Goal: Answer question/provide support: Answer question/provide support

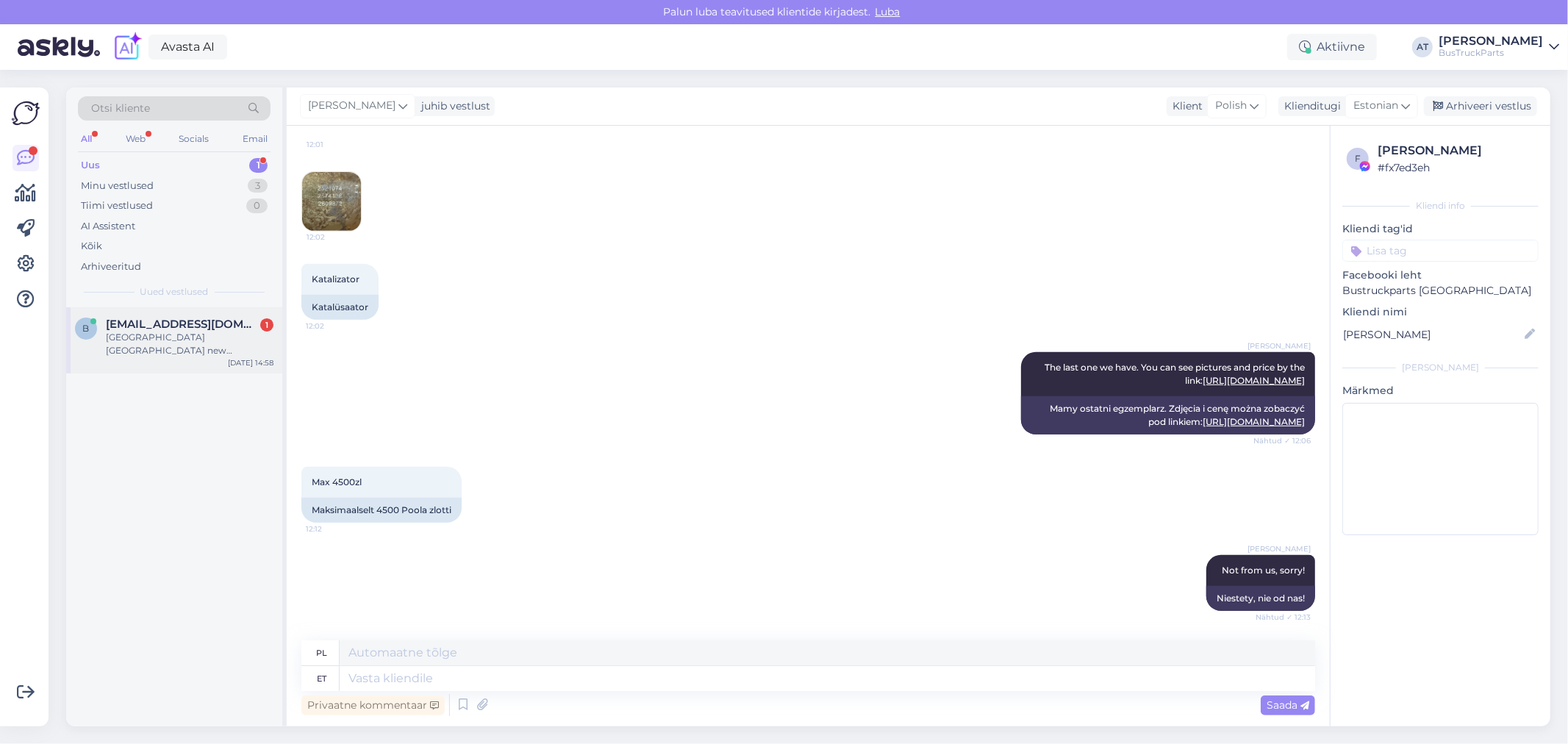
click at [186, 337] on div "[GEOGRAPHIC_DATA] [GEOGRAPHIC_DATA] new [STREET_ADDRESS]" at bounding box center [189, 344] width 167 height 27
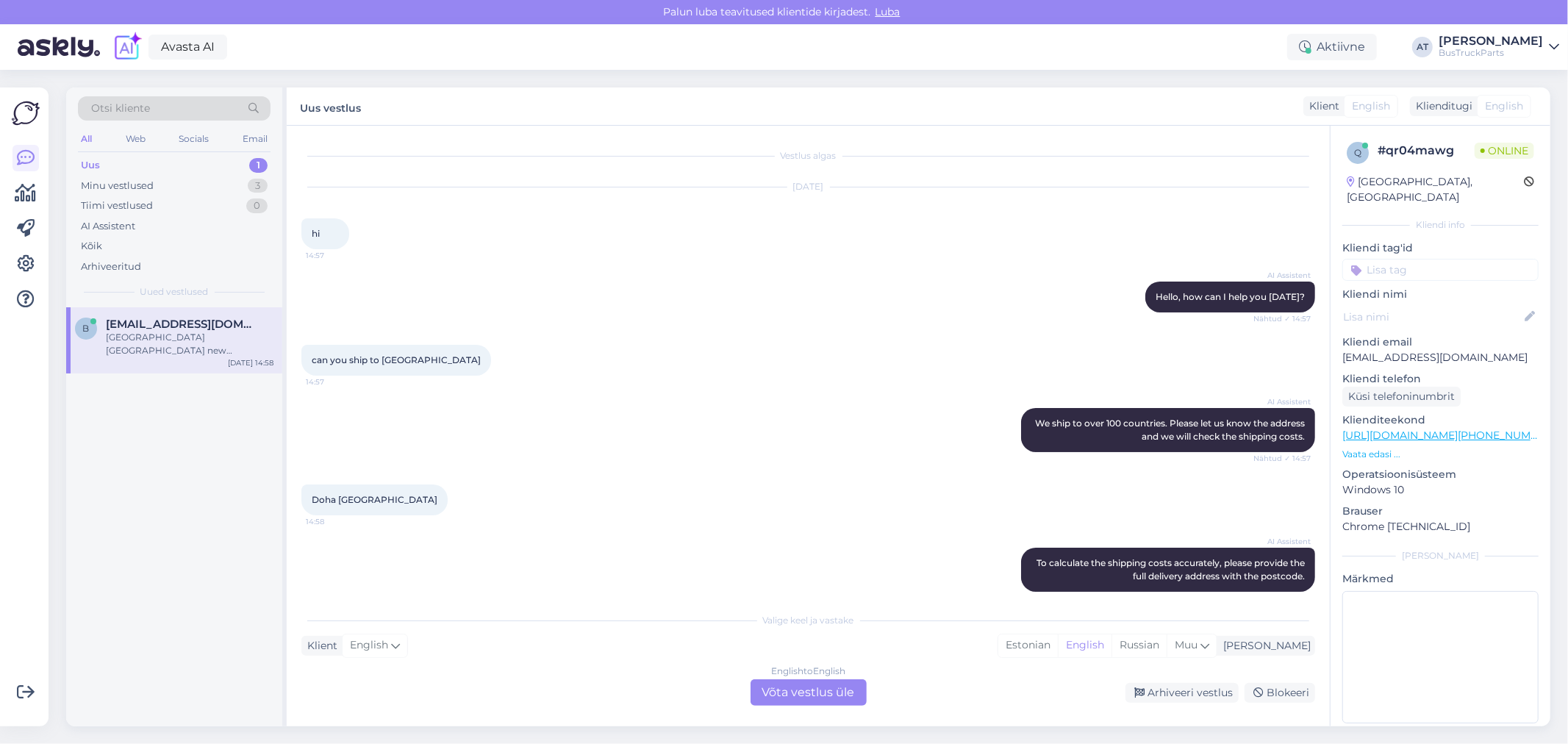
scroll to position [78, 0]
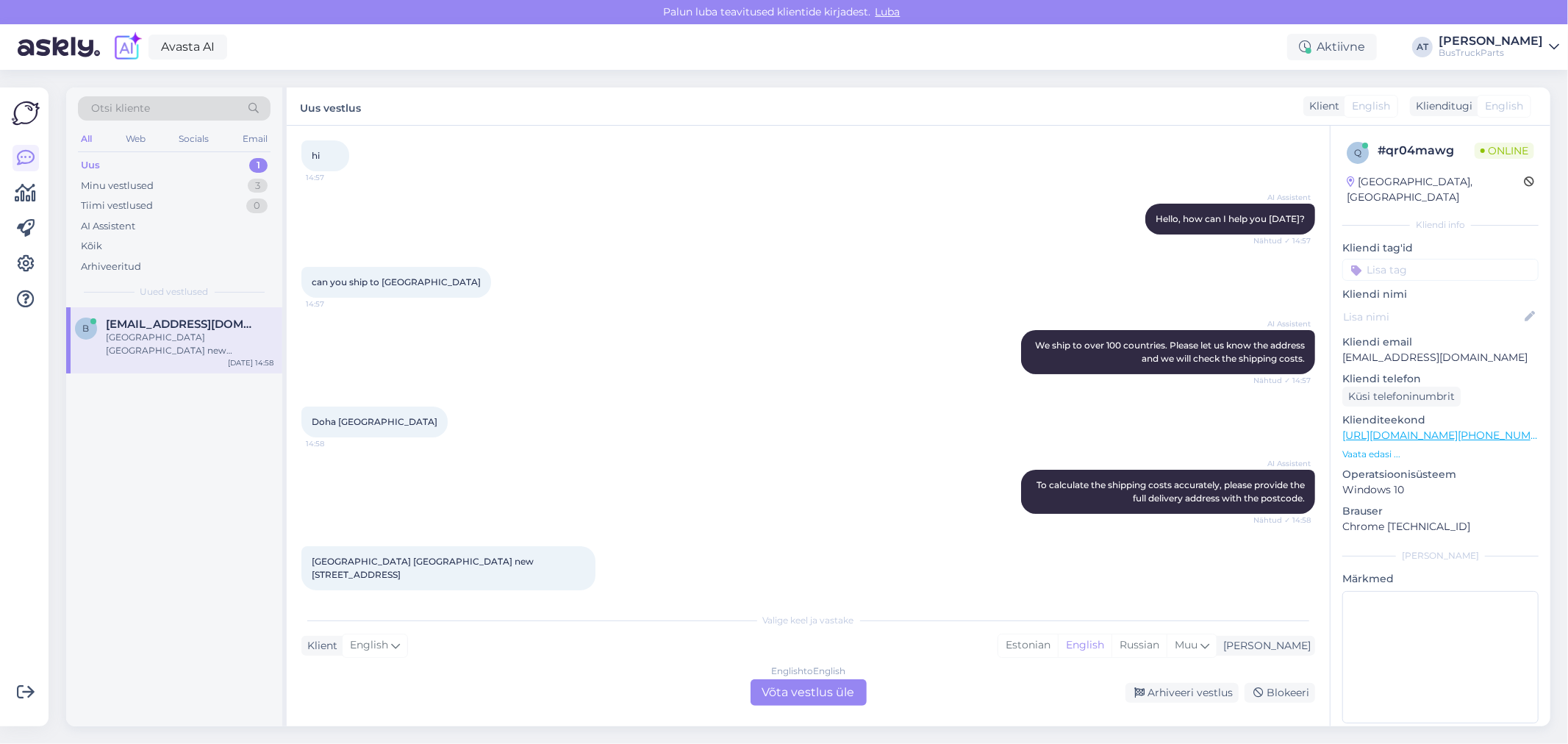
click at [813, 694] on div "English to English Võta vestlus üle" at bounding box center [809, 692] width 116 height 27
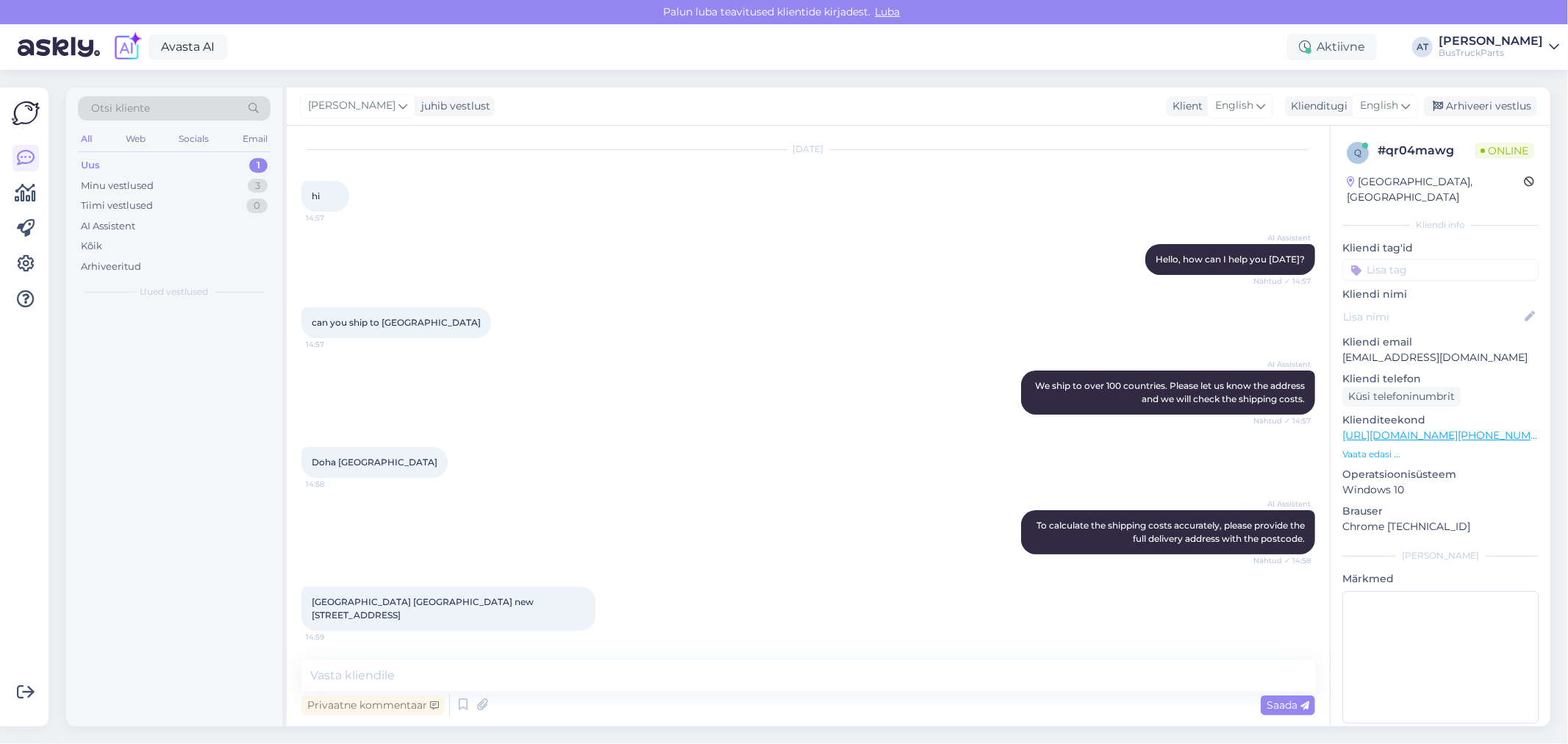
scroll to position [24, 0]
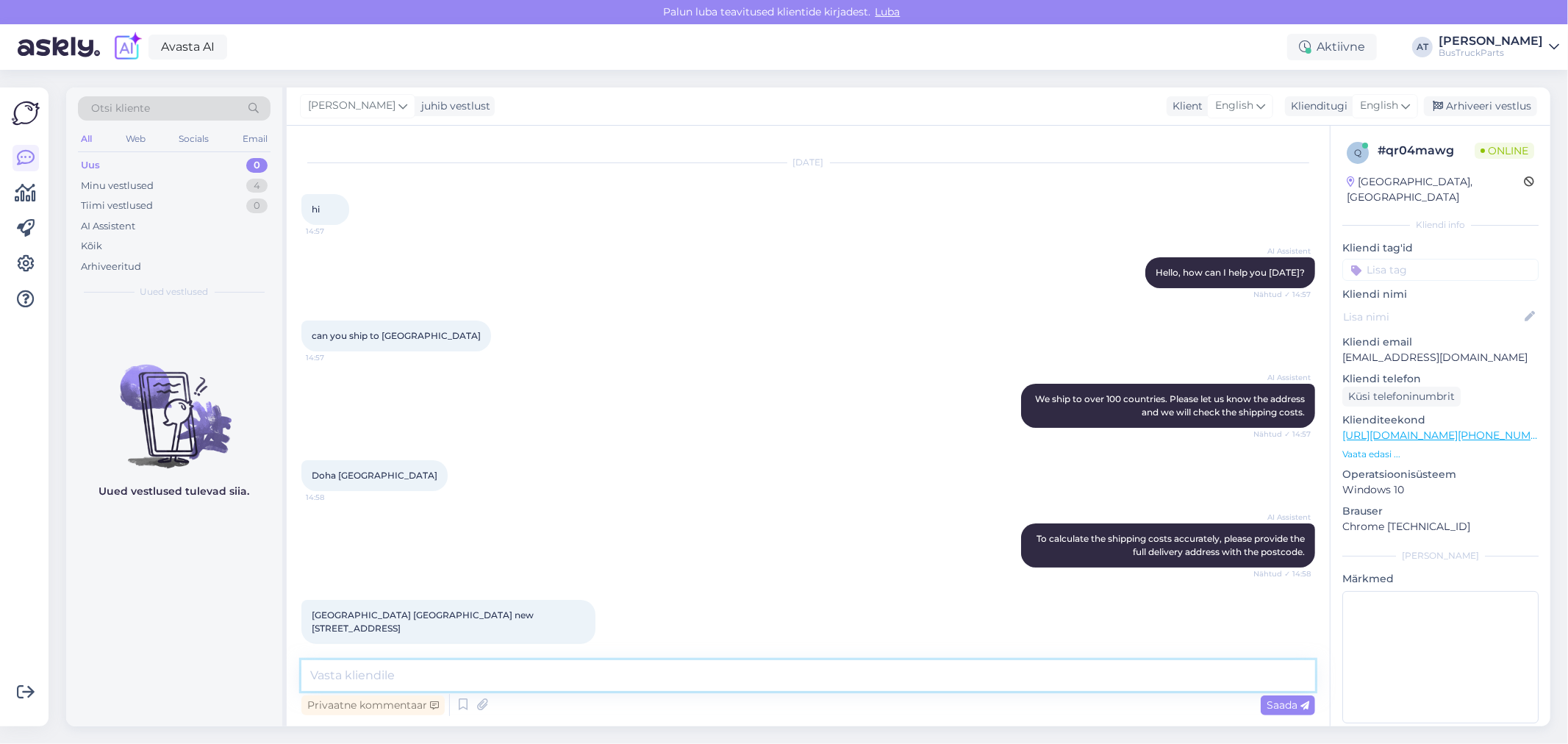
click at [713, 669] on textarea at bounding box center [808, 675] width 1014 height 31
type textarea "Hello. Ship what?"
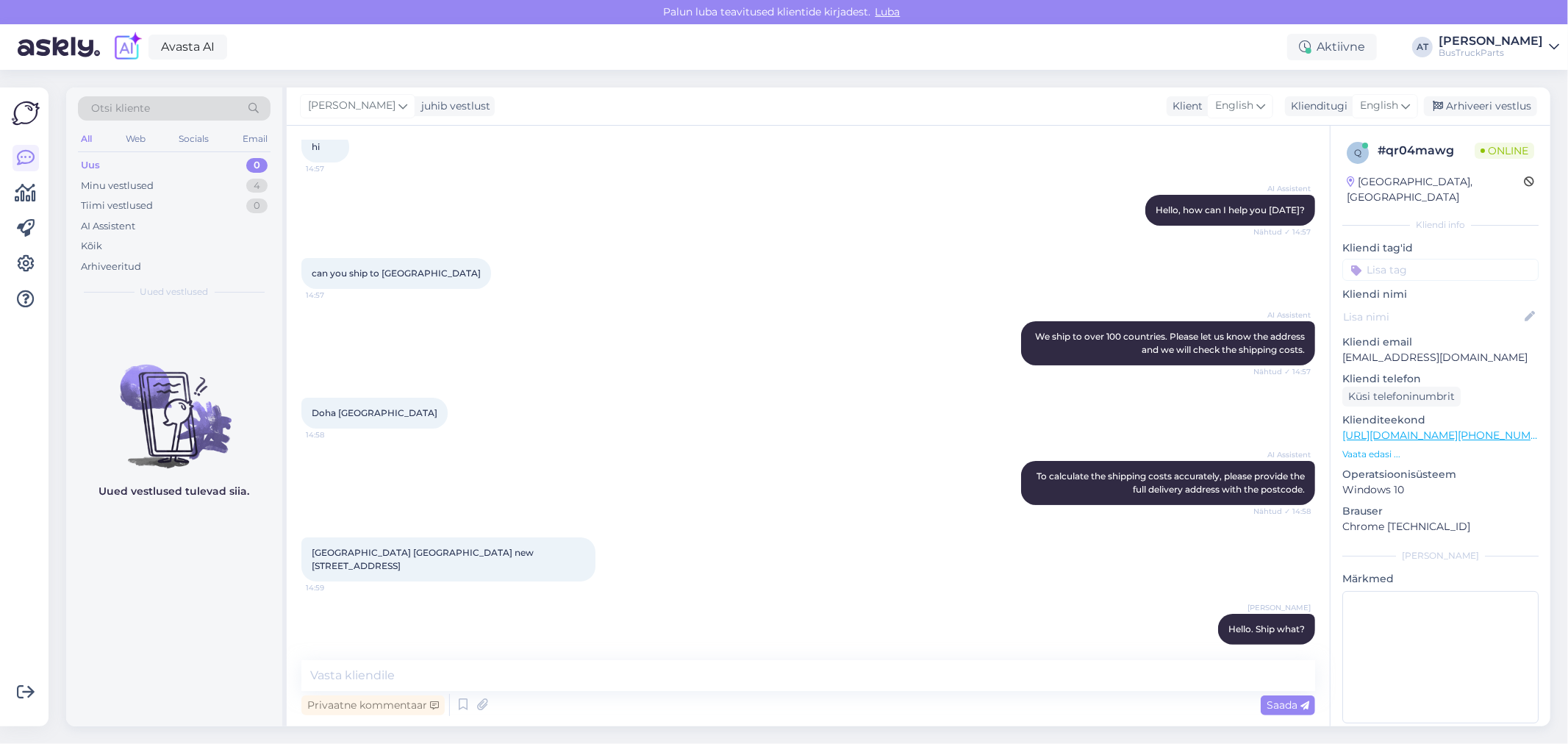
click at [1373, 448] on p "Vaata edasi ..." at bounding box center [1440, 454] width 196 height 13
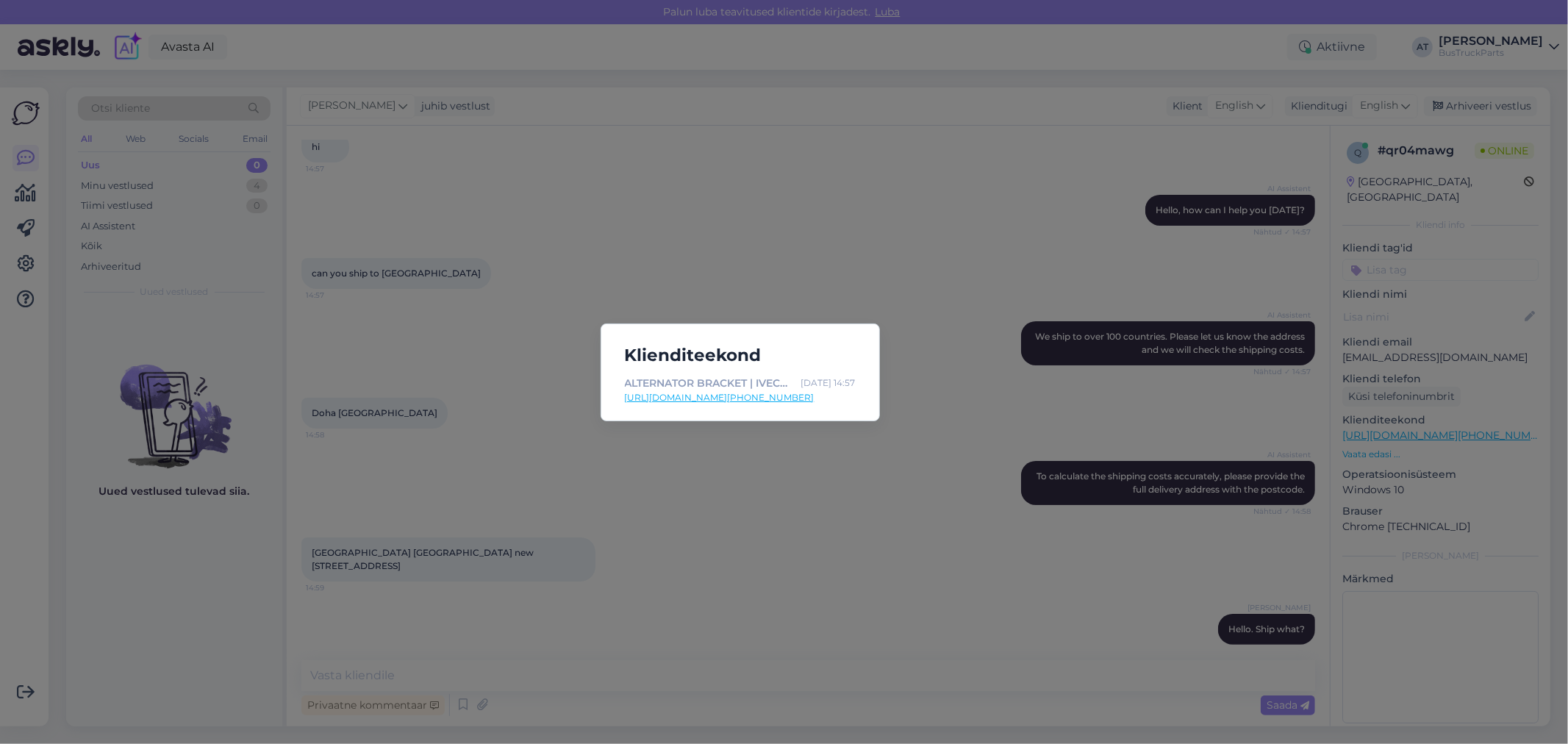
click at [685, 394] on link "[URL][DOMAIN_NAME][PHONE_NUMBER]" at bounding box center [740, 397] width 231 height 13
click at [826, 446] on div "Klienditeekond ALTERNATOR BRACKET | IVECO STRALIS, TRAKKER (2002-), 2006, [5003…" at bounding box center [784, 372] width 1568 height 744
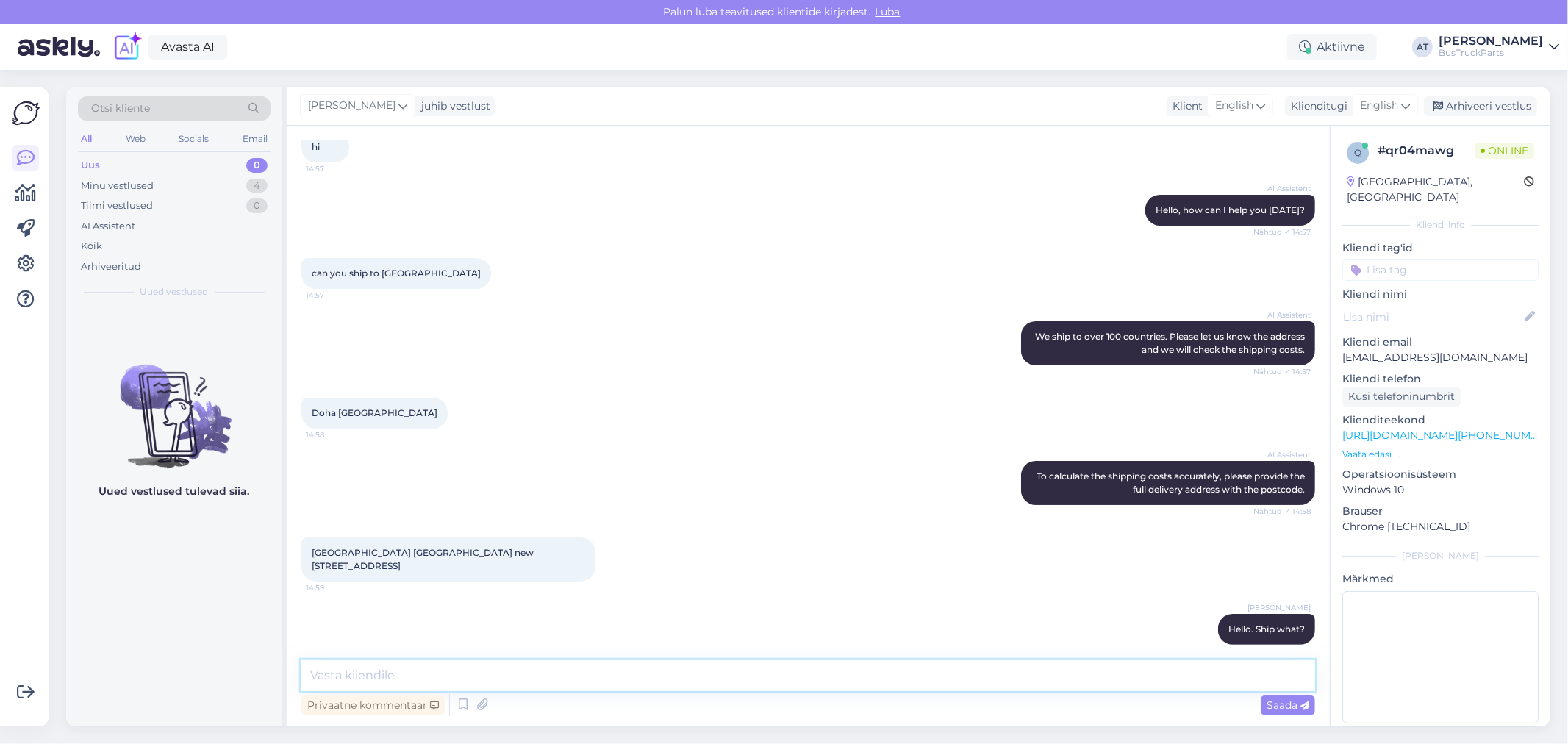
click at [882, 664] on textarea at bounding box center [808, 675] width 1014 height 31
type textarea "Some small spare parts ( max 30 kg) we can"
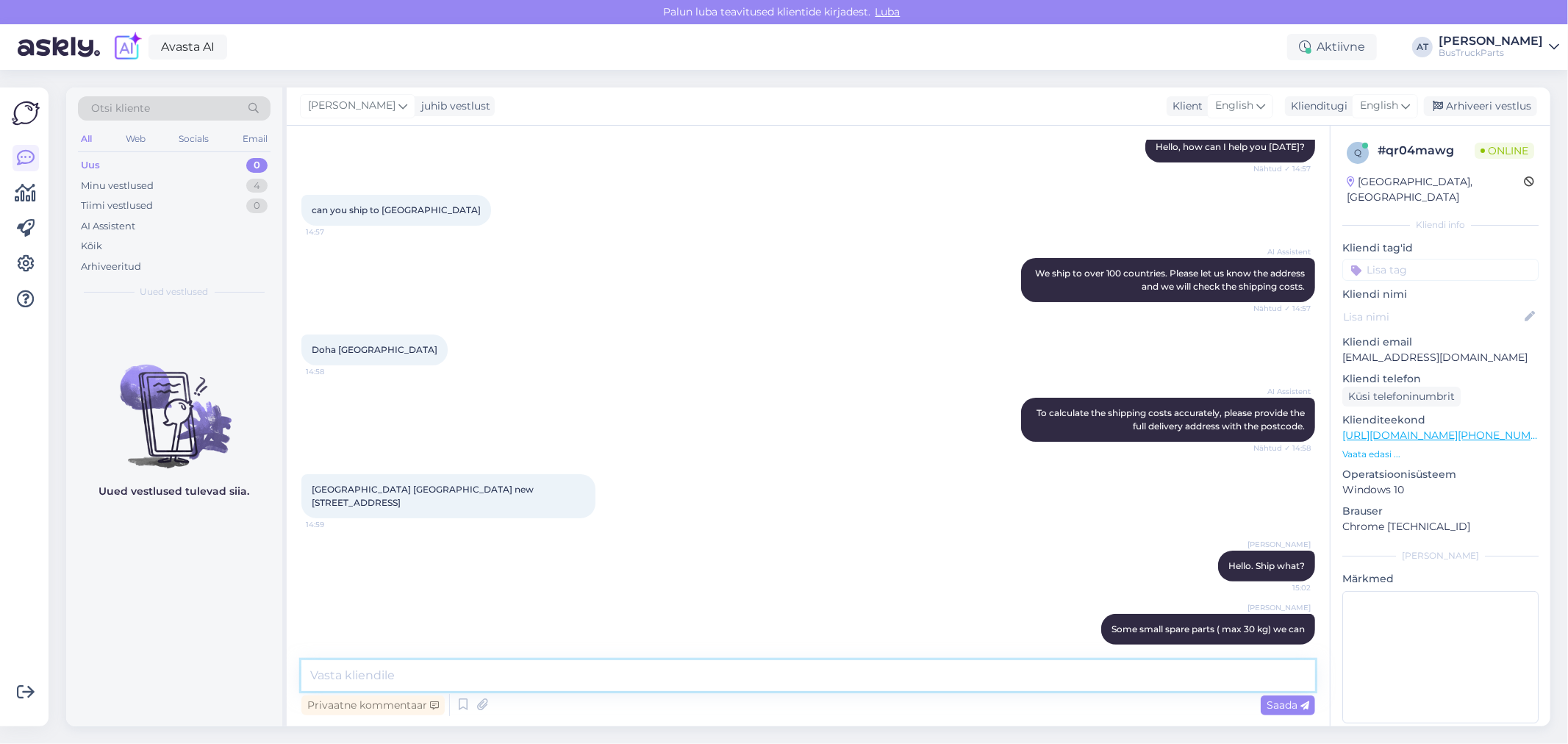
click at [1130, 686] on textarea at bounding box center [808, 675] width 1014 height 31
